Goal: Task Accomplishment & Management: Manage account settings

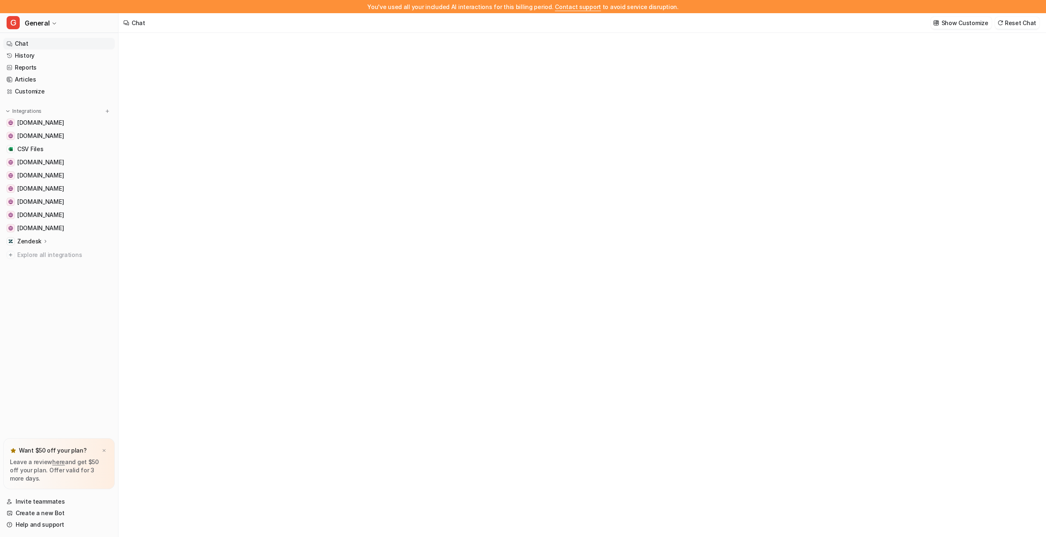
type textarea "**********"
click at [39, 26] on span "General" at bounding box center [37, 23] width 25 height 12
click at [43, 126] on link "Settings" at bounding box center [66, 130] width 114 height 14
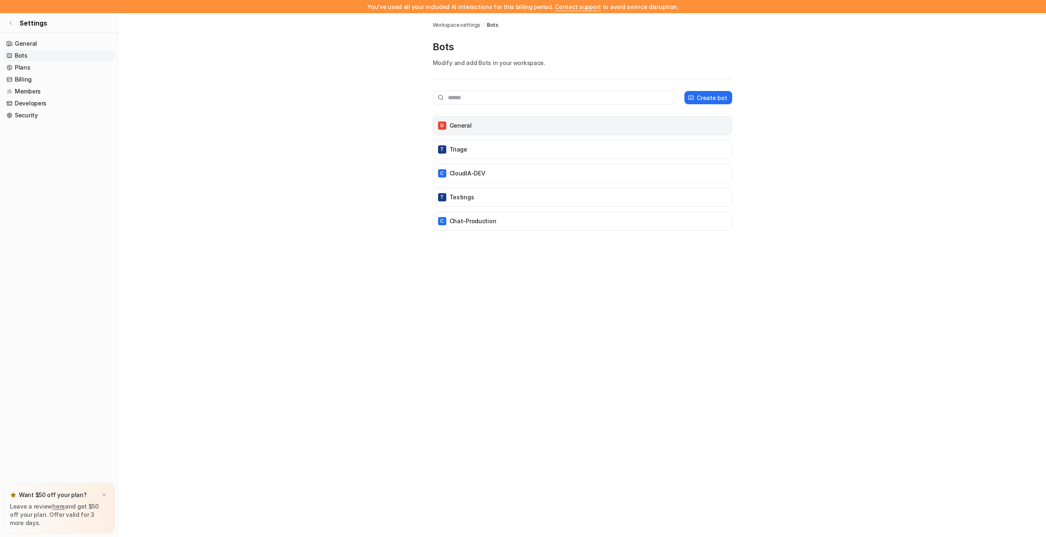
click at [453, 124] on p "General" at bounding box center [461, 125] width 22 height 8
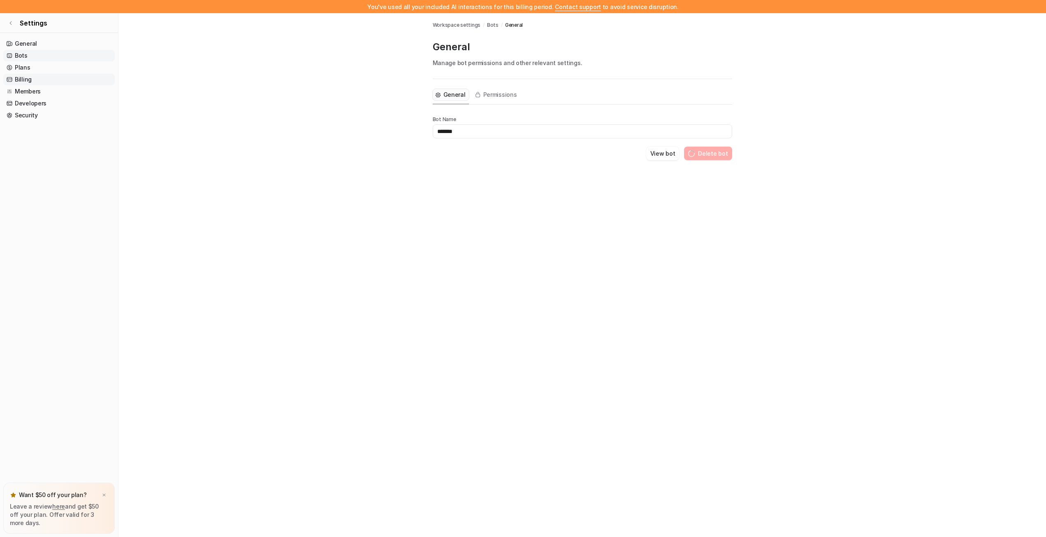
click at [33, 82] on link "Billing" at bounding box center [59, 80] width 112 height 12
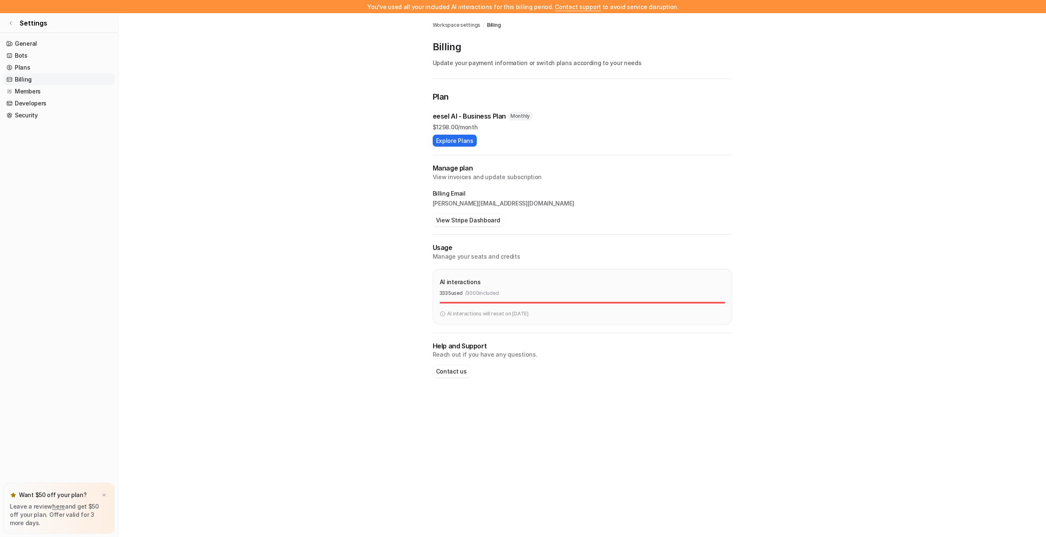
click at [456, 292] on p "3335 used" at bounding box center [451, 292] width 23 height 7
click at [788, 443] on div "Billing Workspace settings / Billing Billing Update your payment information or…" at bounding box center [523, 281] width 1046 height 537
click at [471, 314] on p "AI interactions will reset on [DATE]" at bounding box center [487, 313] width 81 height 7
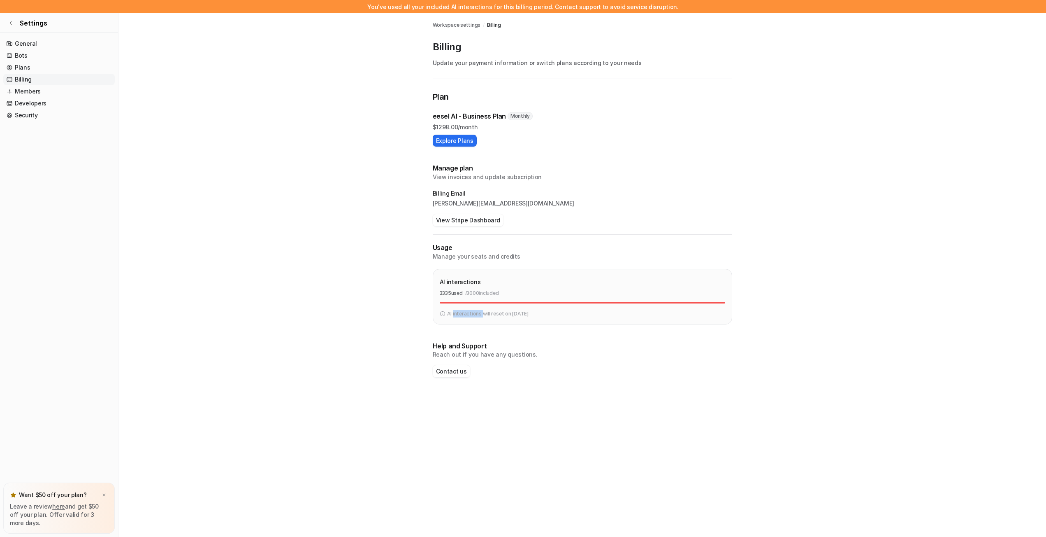
click at [471, 314] on p "AI interactions will reset on [DATE]" at bounding box center [487, 313] width 81 height 7
click at [767, 205] on main "Workspace settings / Billing Billing Update your payment information or switch …" at bounding box center [582, 203] width 928 height 380
